Goal: Task Accomplishment & Management: Use online tool/utility

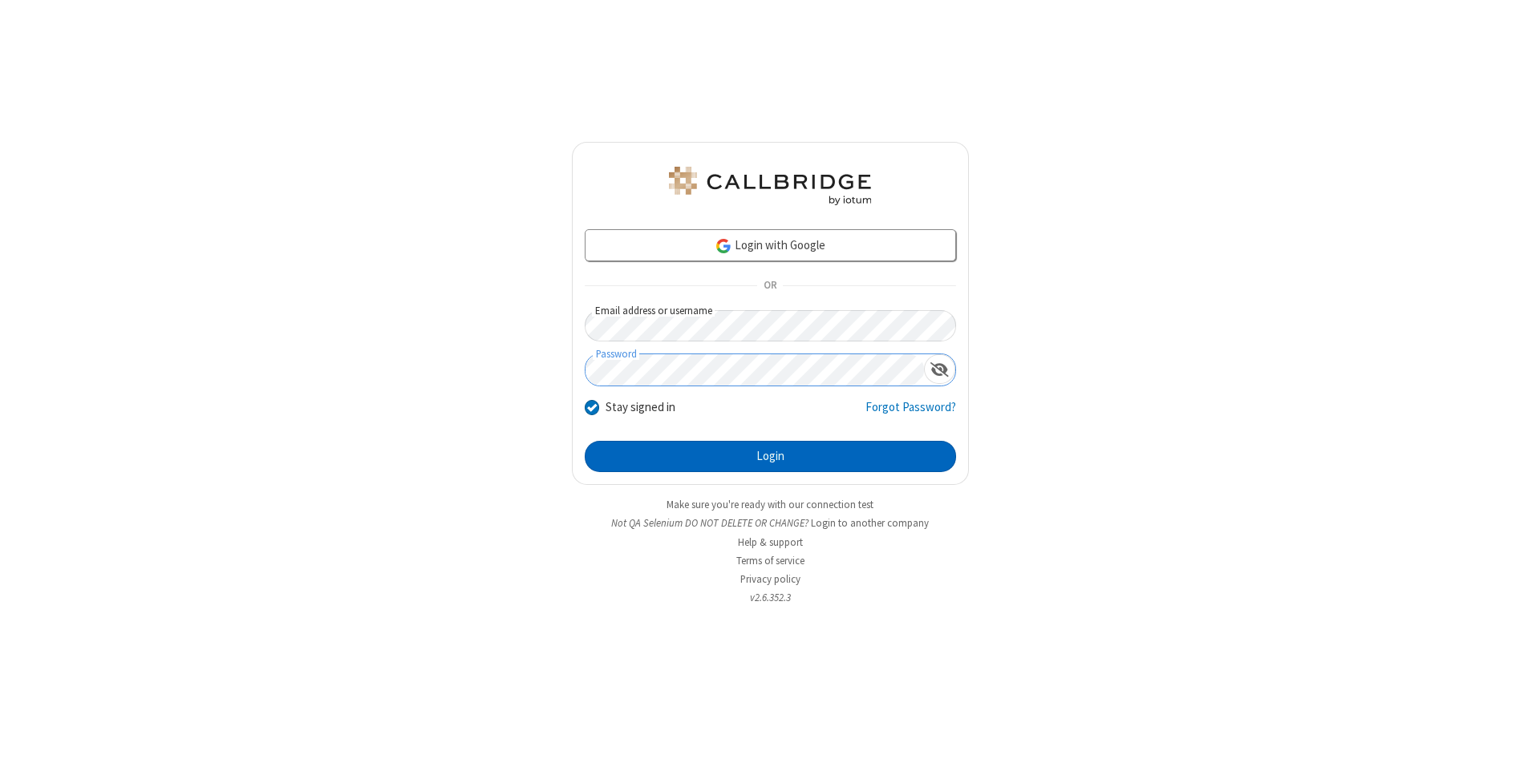
click at [770, 457] on button "Login" at bounding box center [770, 457] width 371 height 32
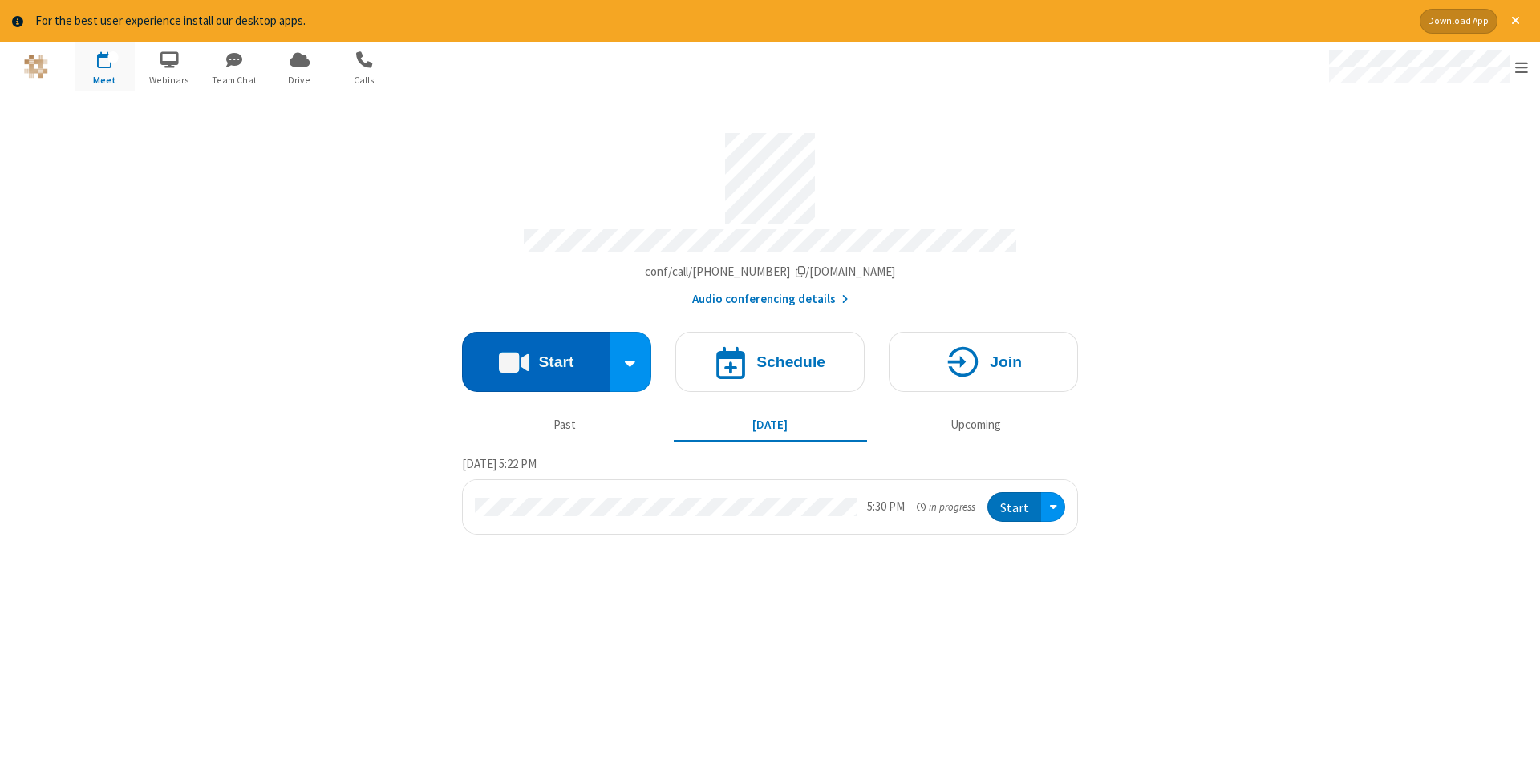
click at [536, 356] on button "Start" at bounding box center [536, 362] width 148 height 60
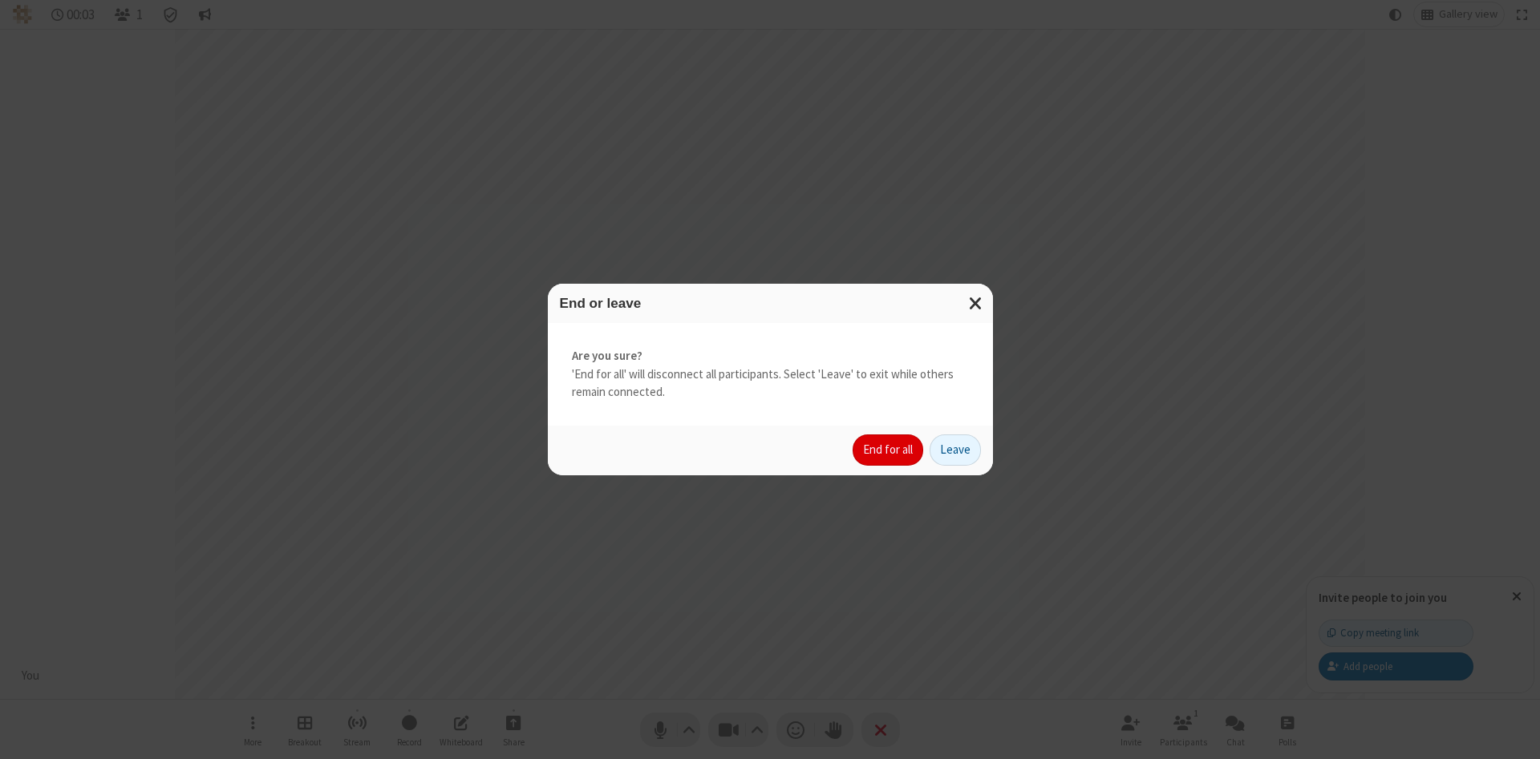
click at [888, 450] on button "End for all" at bounding box center [887, 451] width 71 height 32
